Goal: Complete application form

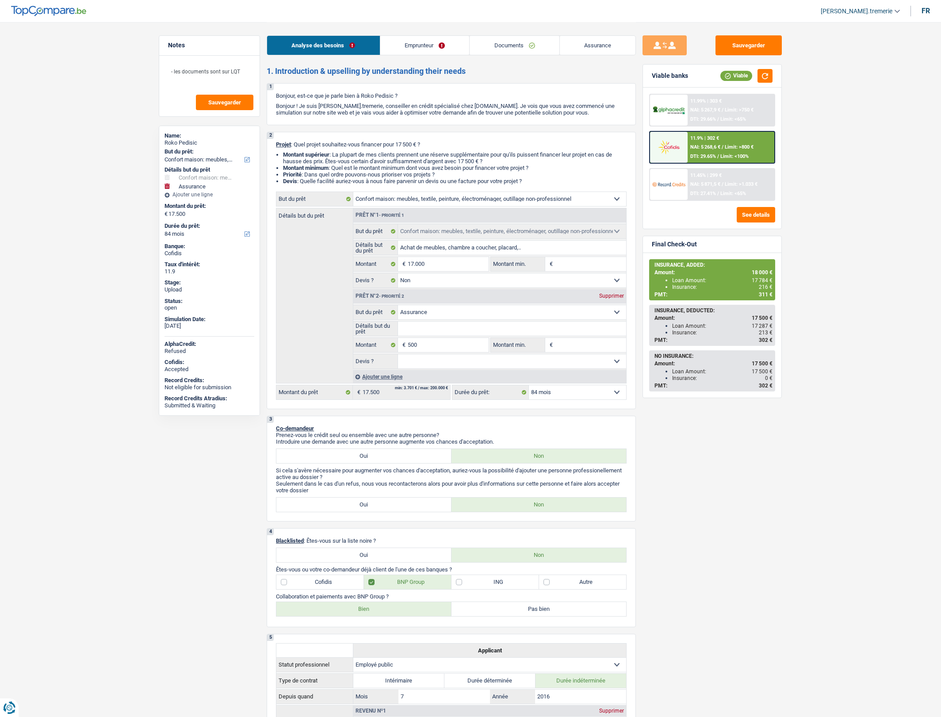
select select "household"
select select "insurance"
select select "84"
select select "household"
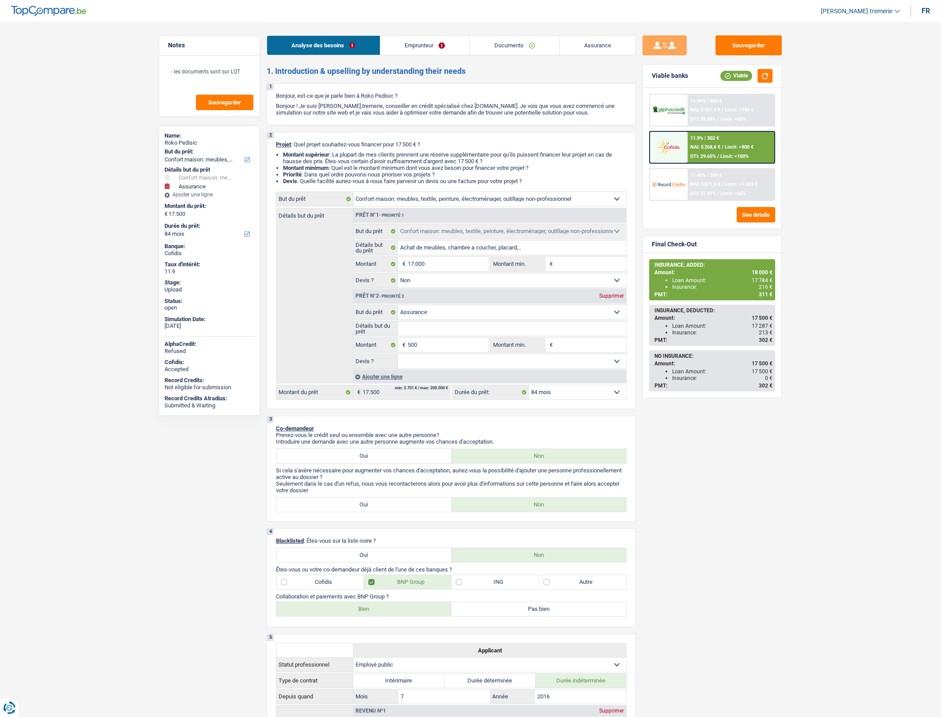
select select "household"
select select "false"
select select "insurance"
select select "84"
select select "publicEmployee"
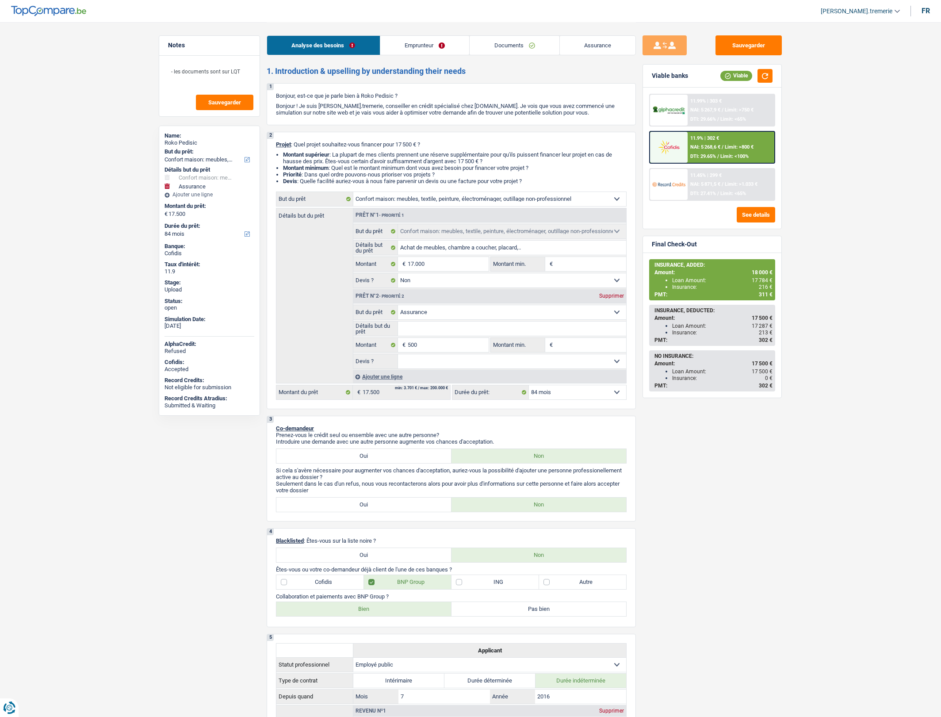
select select "netSalary"
select select "mealVouchers"
select select "ownerWithMortgage"
select select "mortgage"
select select "240"
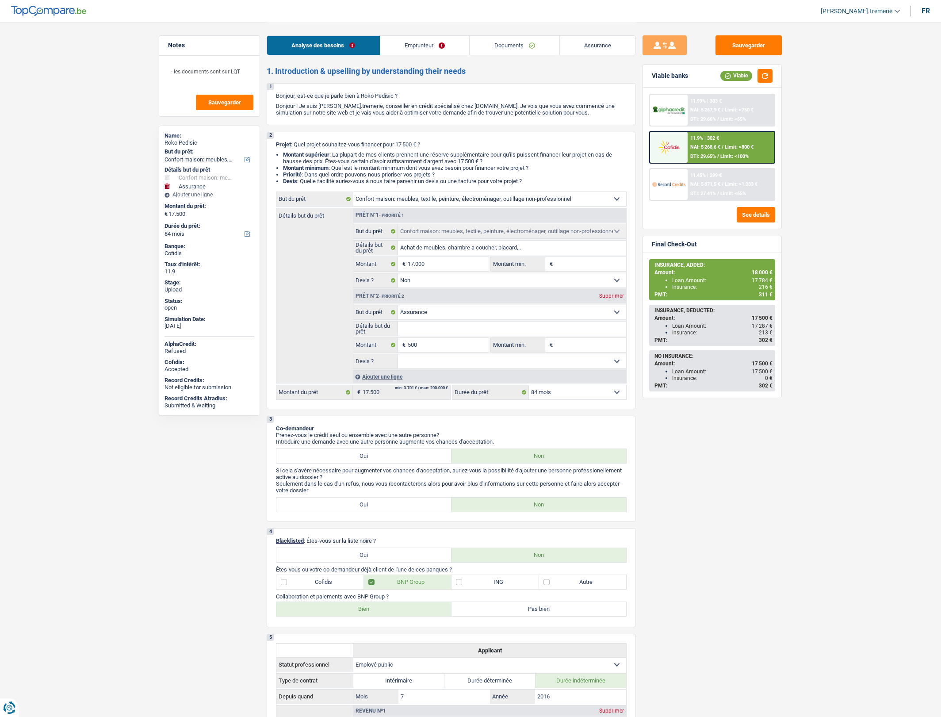
select select "personalLoan"
select select "smallWorks"
select select "36"
select select "household"
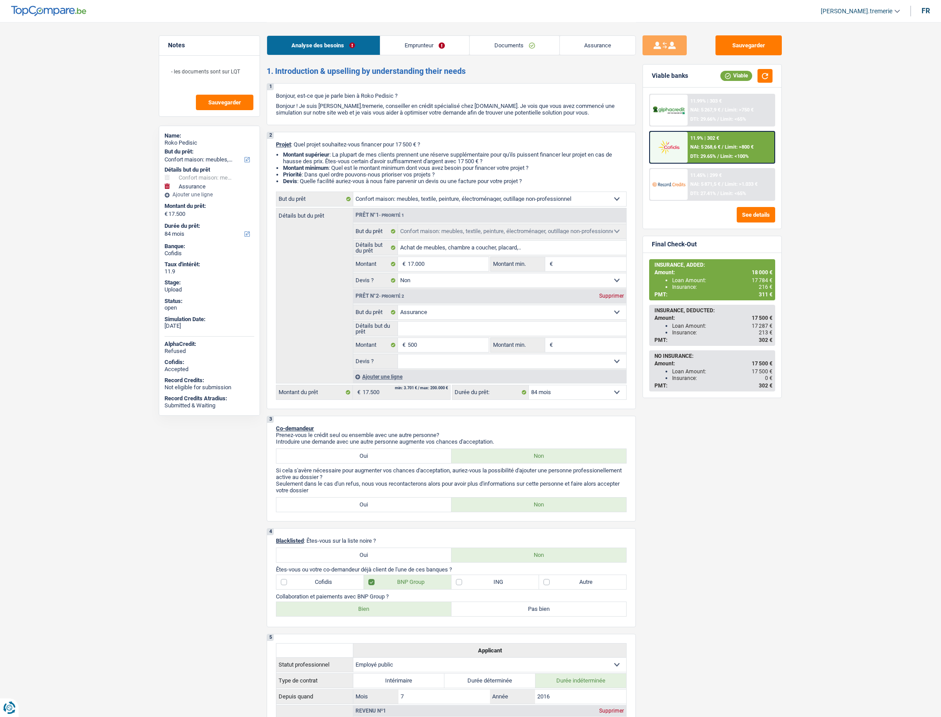
select select "false"
select select "insurance"
select select "84"
click at [716, 152] on div "11.9% | 302 € NAI: 5 268,6 € / Limit: >800 € DTI: 29.65% / Limit: <100%" at bounding box center [731, 147] width 87 height 31
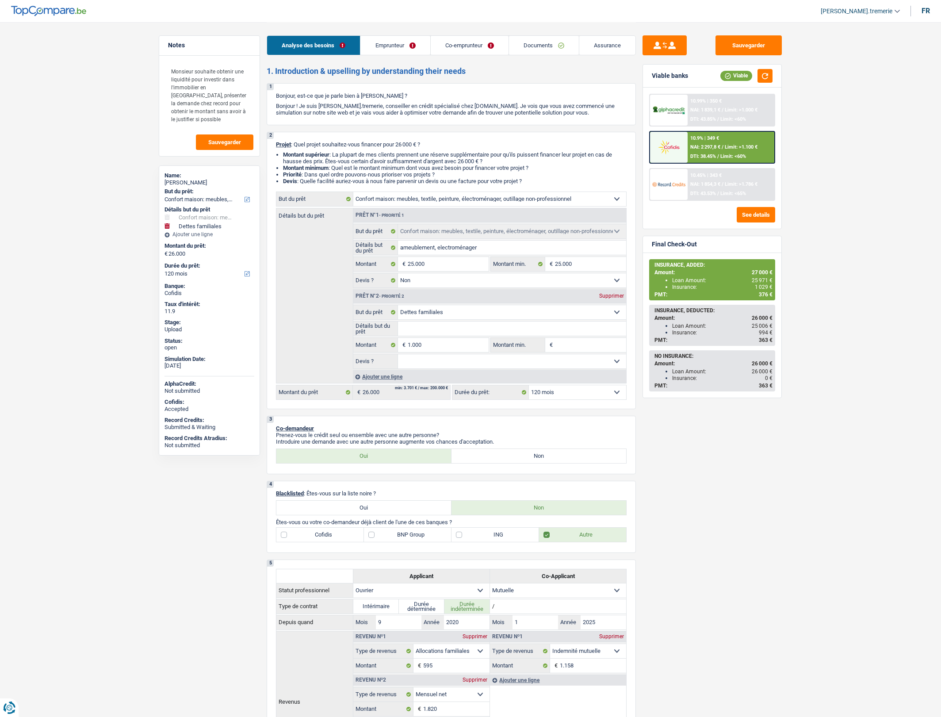
select select "household"
select select "familyDebt"
select select "120"
select select "household"
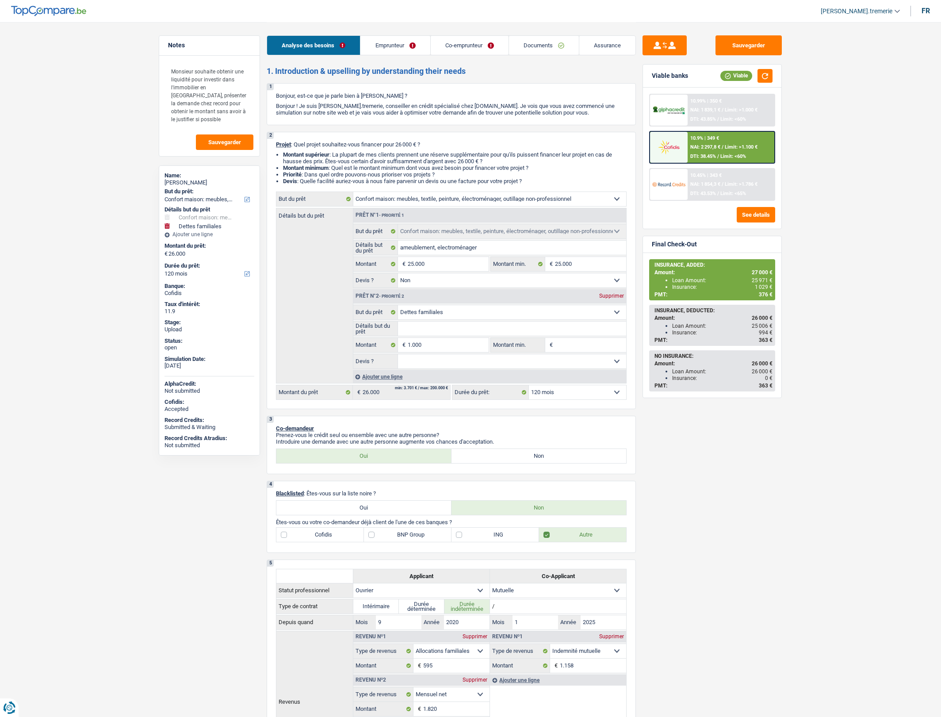
select select "household"
select select "false"
select select "familyDebt"
select select "120"
select select "worker"
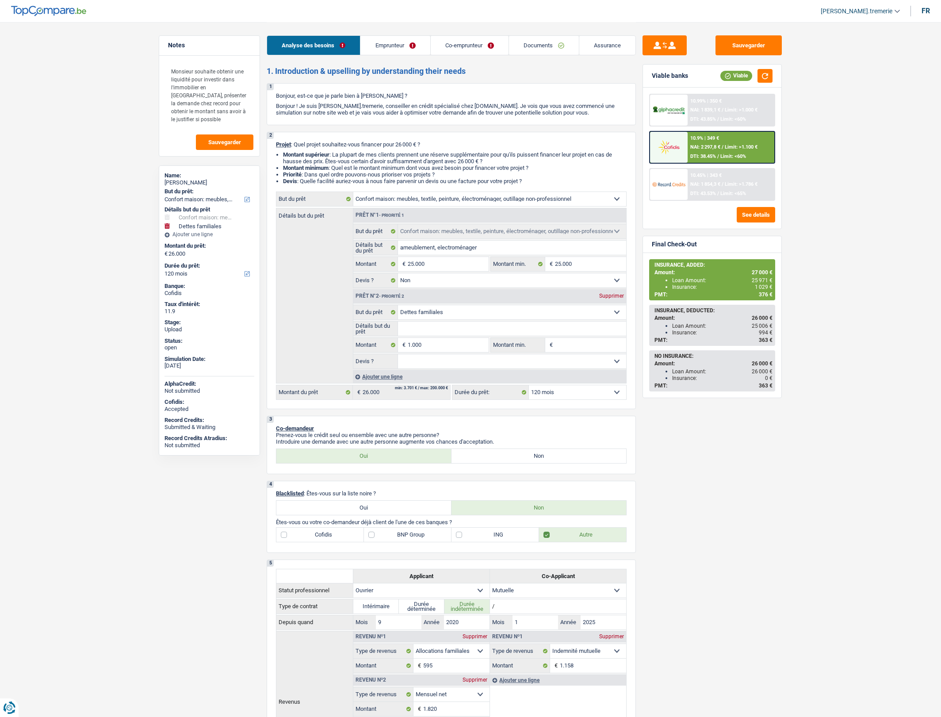
select select "mutuality"
select select "familyAllowances"
select select "netSalary"
select select "mealVouchers"
select select "mutualityIndemnity"
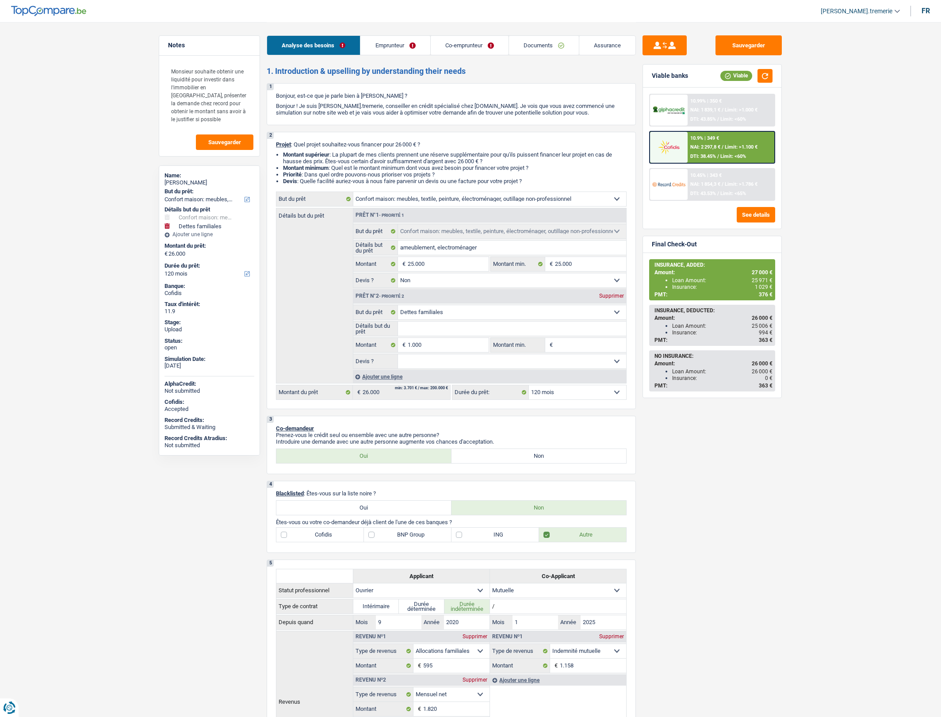
select select "ownerWithMortgage"
select select "mortgage"
select select "360"
select select "cardOrCredit"
select select "carLoan"
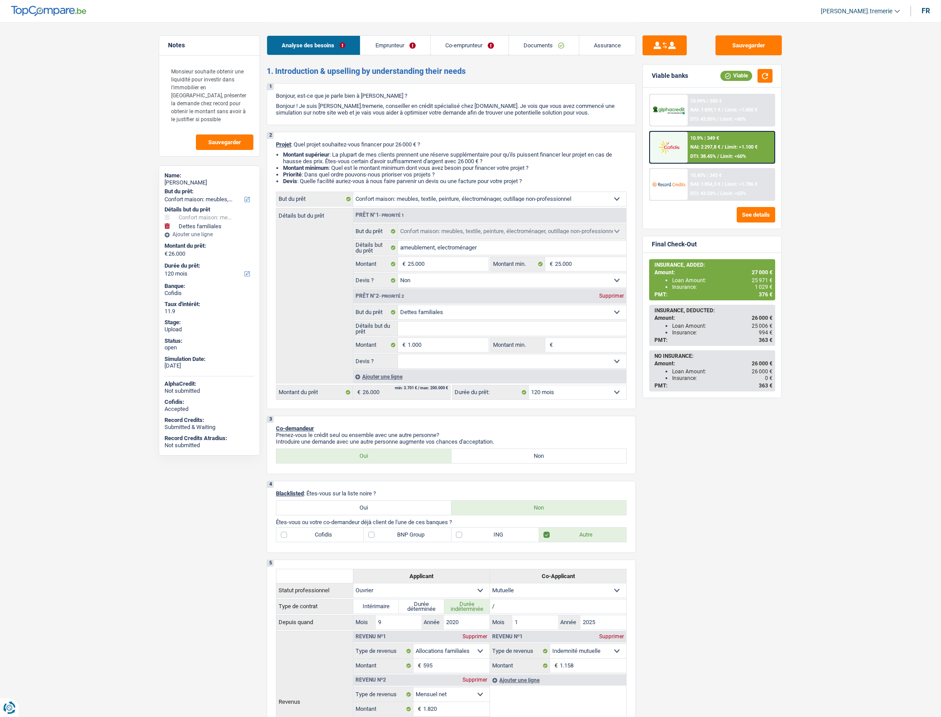
select select "60"
select select "household"
select select "false"
select select "familyDebt"
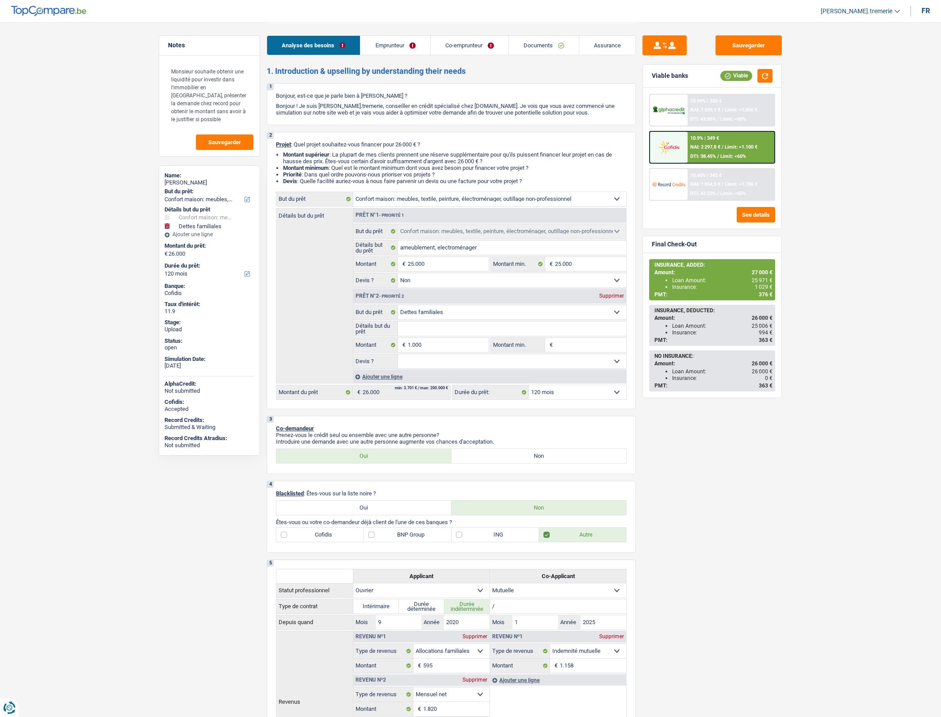
select select "120"
click at [720, 162] on div "10.99% | 350 € NAI: 1 839,1 € / Limit: >1.000 € DTI: 43.85% / Limit: <60% 10.9%…" at bounding box center [712, 147] width 126 height 107
click at [702, 144] on span "NAI: 2 297,8 €" at bounding box center [706, 147] width 30 height 6
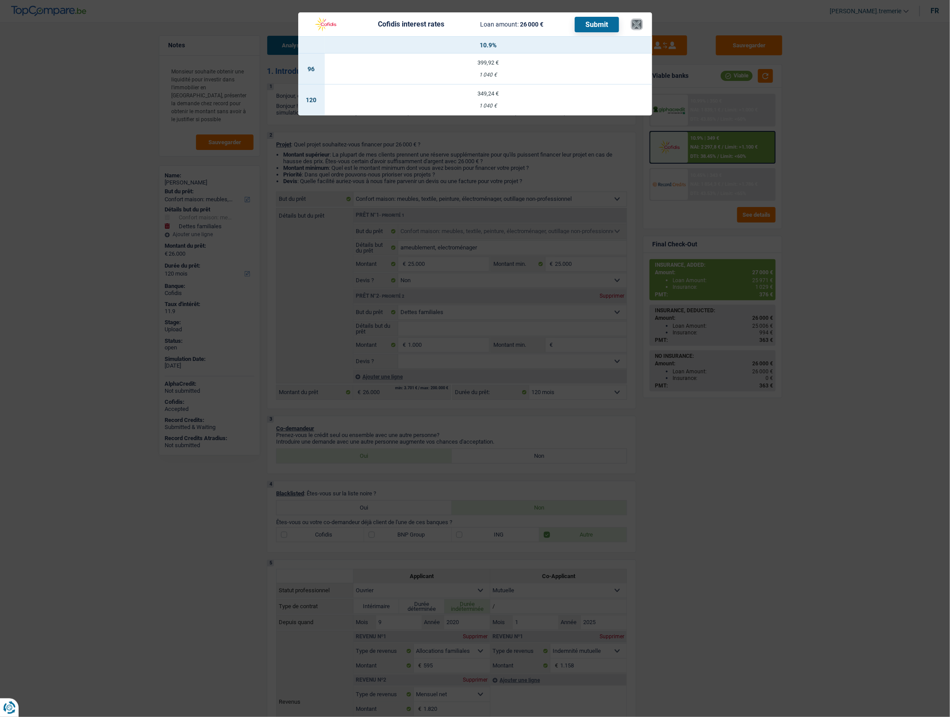
click at [636, 23] on button "×" at bounding box center [636, 24] width 9 height 9
